Goal: Find specific page/section: Find specific page/section

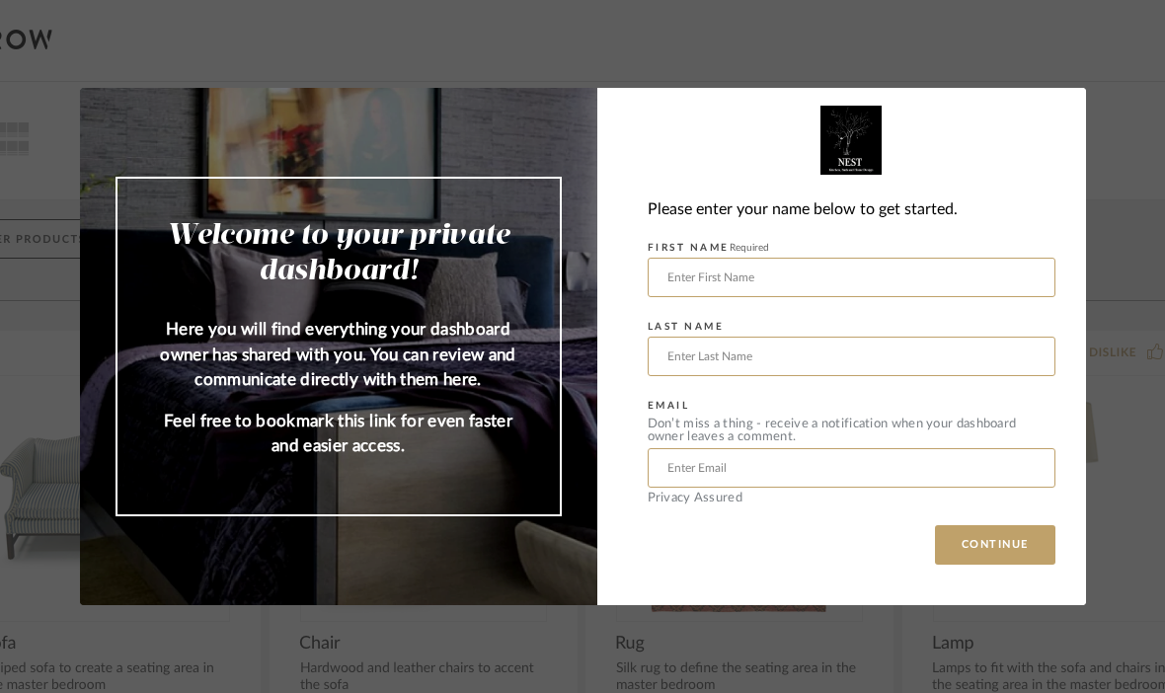
click at [770, 281] on input "text" at bounding box center [851, 277] width 408 height 39
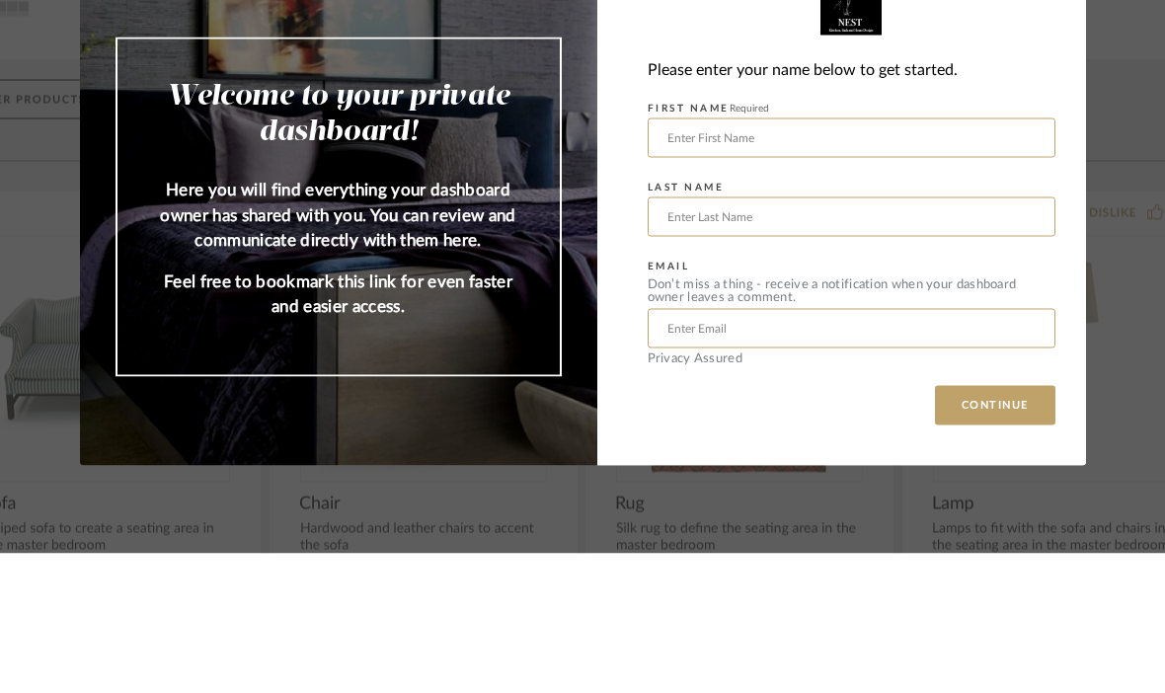
type input "[PERSON_NAME]"
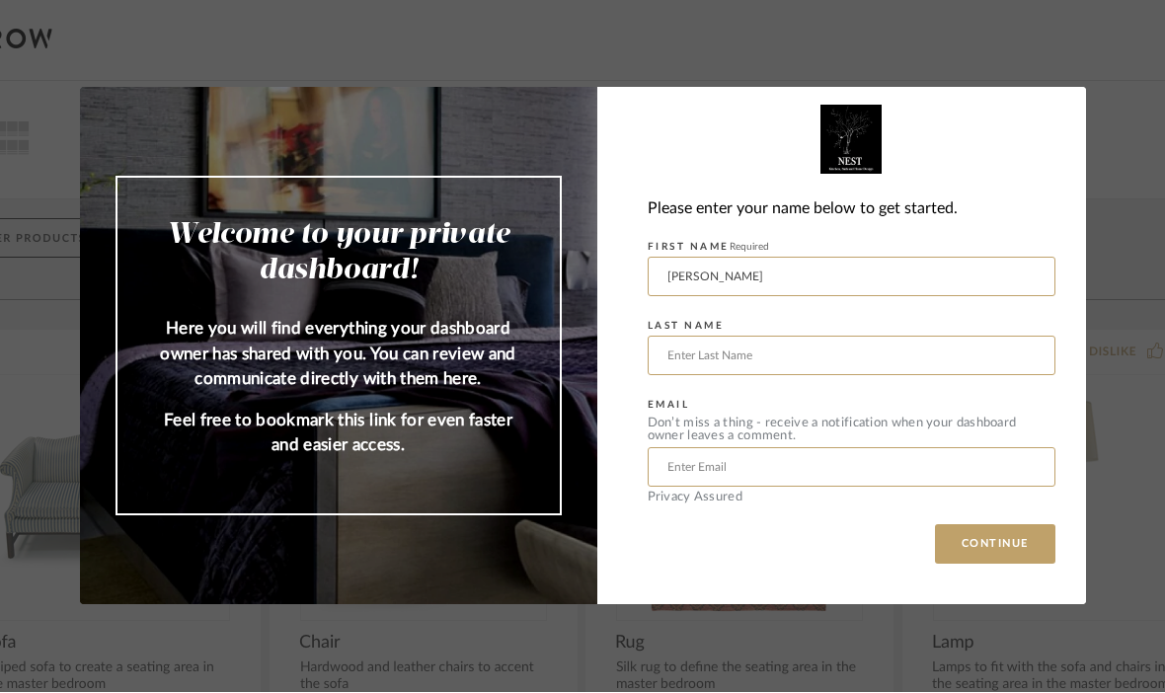
click at [739, 371] on input "text" at bounding box center [851, 356] width 408 height 39
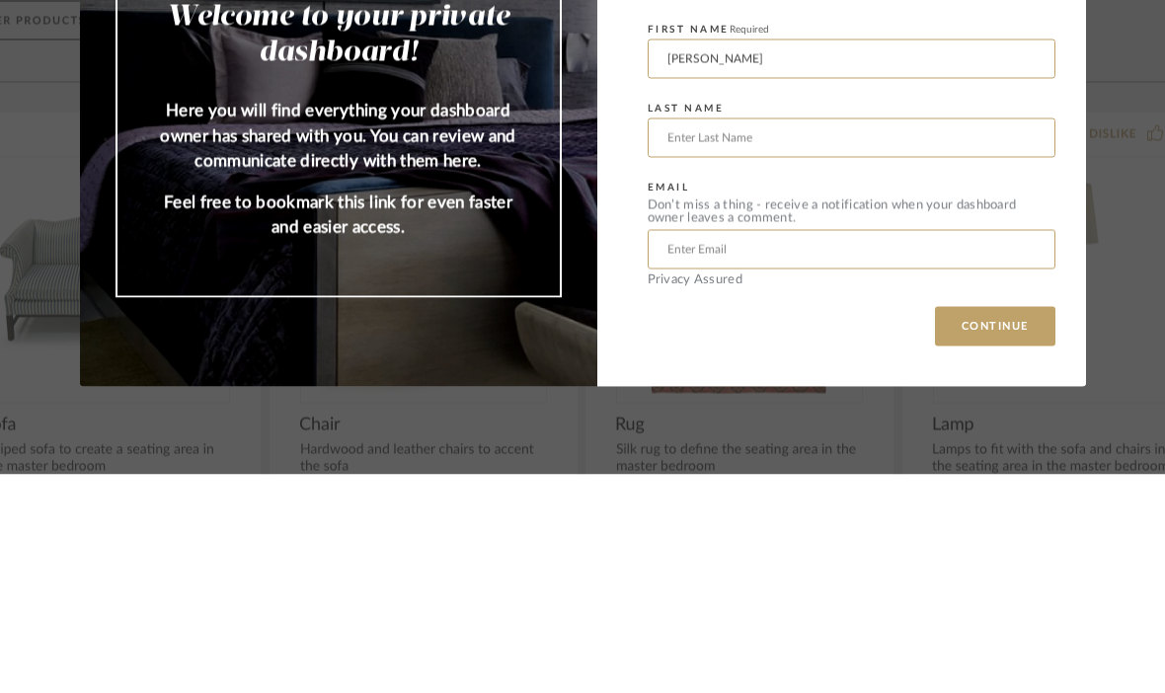
type input "[PERSON_NAME]"
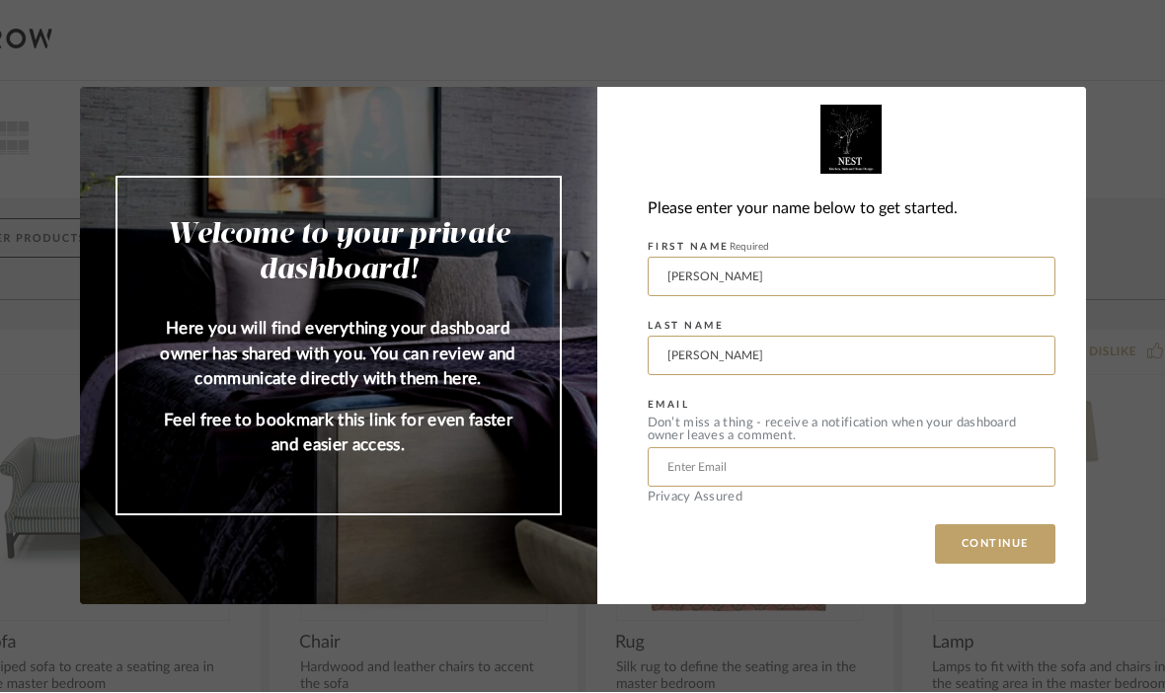
click at [696, 481] on input "text" at bounding box center [851, 467] width 408 height 39
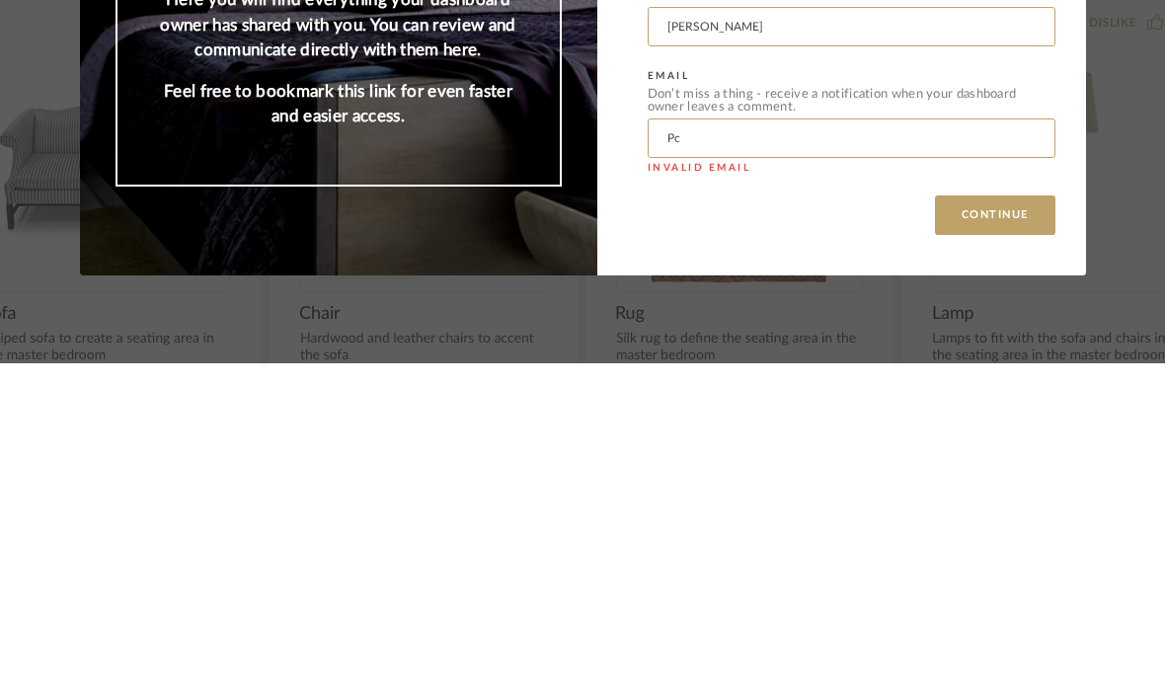
type input "P"
type input "[EMAIL_ADDRESS][DOMAIN_NAME]"
click at [1003, 525] on button "CONTINUE" at bounding box center [995, 544] width 120 height 39
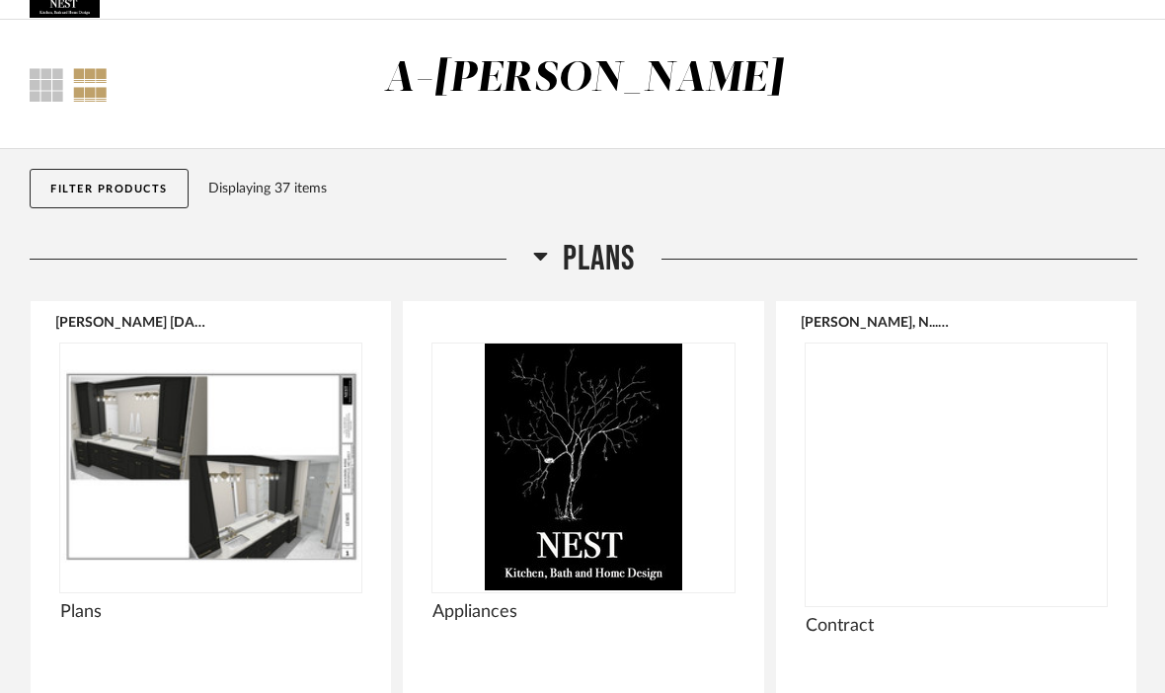
scroll to position [105, 0]
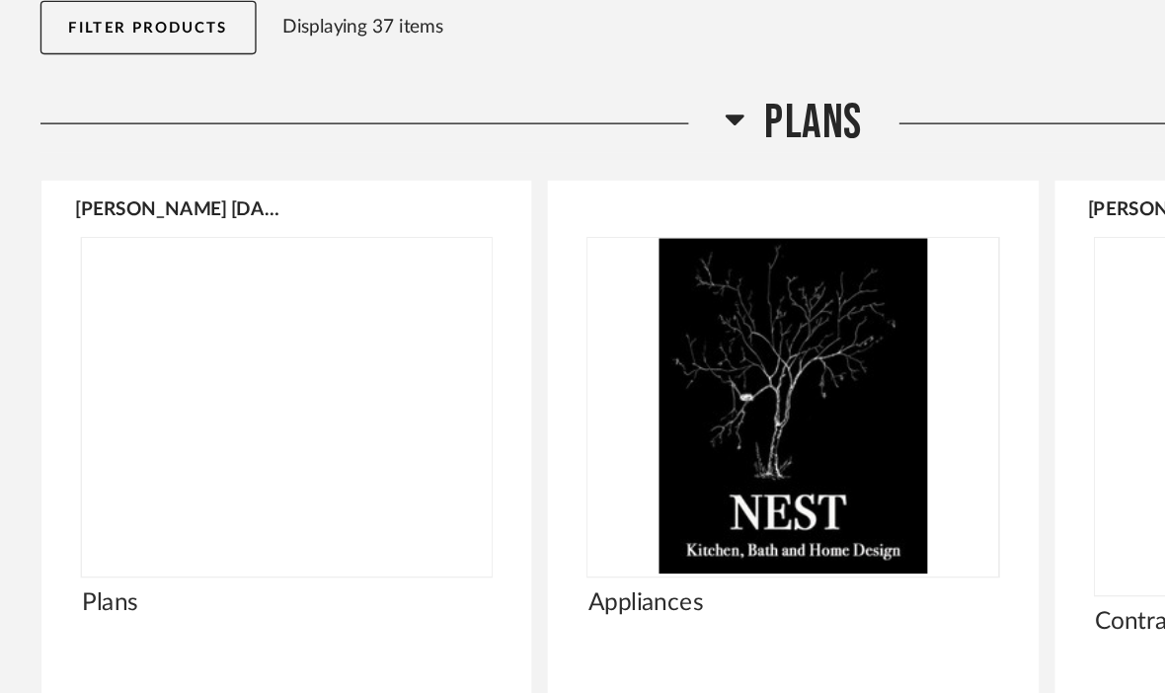
click at [0, 0] on img at bounding box center [0, 0] width 0 height 0
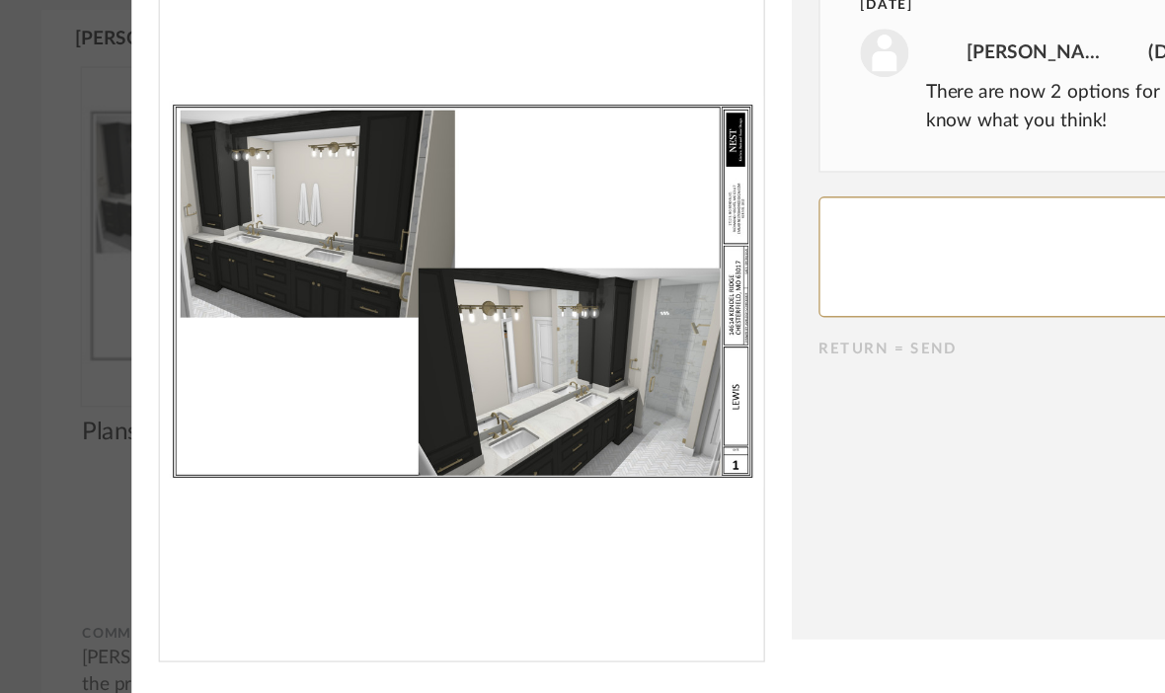
scroll to position [0, 0]
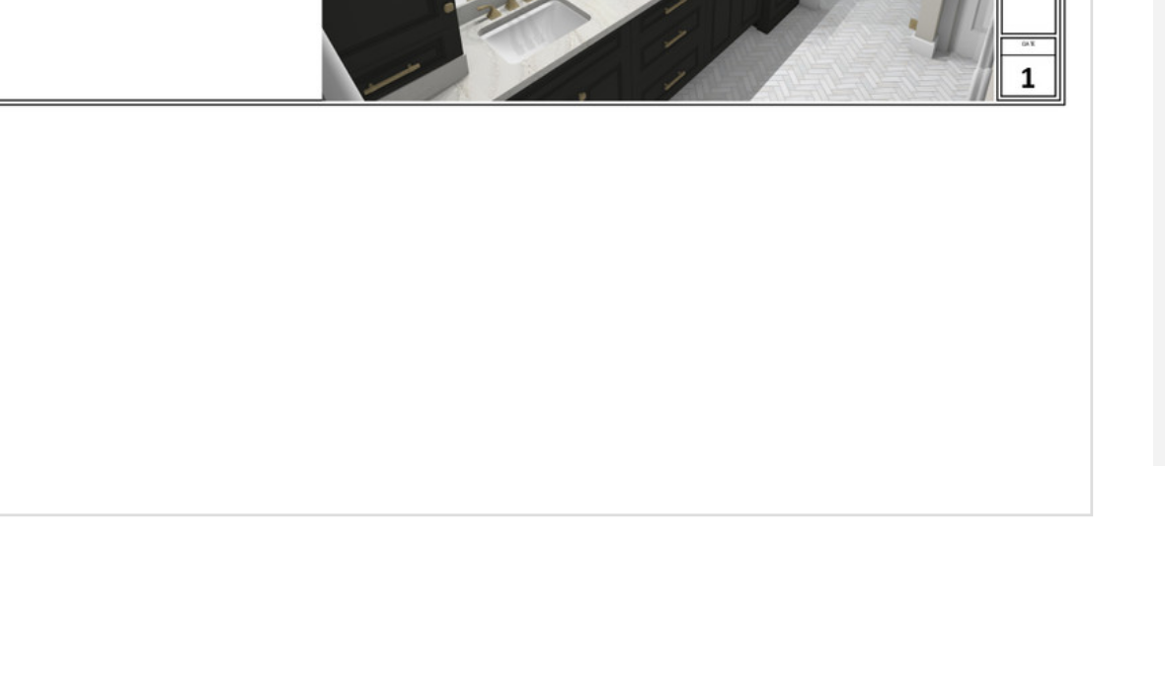
click at [292, 132] on img "0" at bounding box center [339, 340] width 444 height 510
